Goal: Task Accomplishment & Management: Complete application form

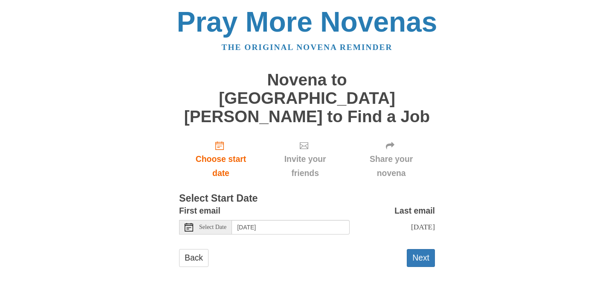
click at [204, 224] on span "Select Date" at bounding box center [212, 227] width 27 height 6
click at [419, 249] on button "Next" at bounding box center [421, 257] width 28 height 17
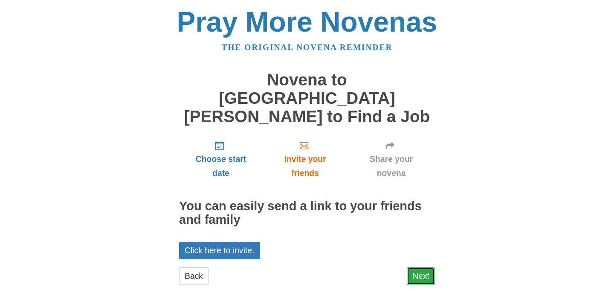
click at [420, 267] on link "Next" at bounding box center [421, 275] width 28 height 17
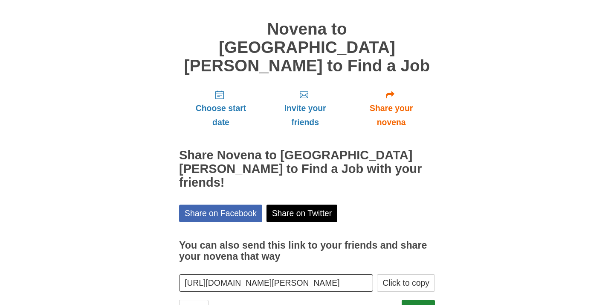
scroll to position [56, 0]
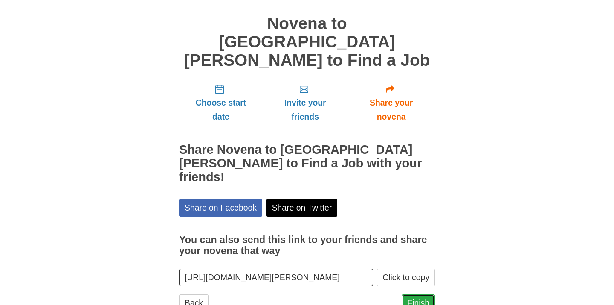
click at [417, 294] on link "Finish" at bounding box center [418, 302] width 33 height 17
